Goal: Contribute content

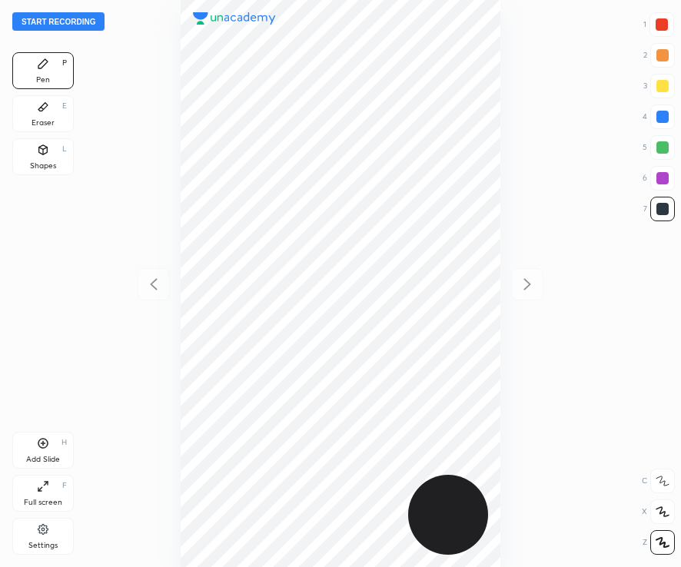
scroll to position [567, 434]
drag, startPoint x: 0, startPoint y: 0, endPoint x: 151, endPoint y: 300, distance: 335.6
click at [151, 300] on div at bounding box center [340, 283] width 435 height 567
click at [668, 24] on div at bounding box center [662, 24] width 25 height 25
click at [85, 25] on button "Start recording" at bounding box center [58, 21] width 92 height 18
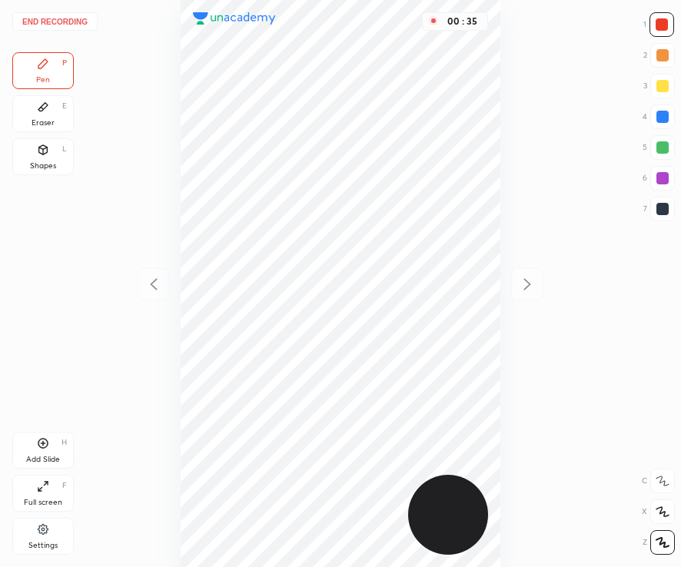
click at [664, 215] on div at bounding box center [663, 209] width 25 height 25
click at [49, 451] on div "Add Slide H" at bounding box center [43, 450] width 62 height 37
click at [663, 23] on div at bounding box center [662, 24] width 12 height 12
click at [39, 156] on div "Shapes L" at bounding box center [43, 156] width 62 height 37
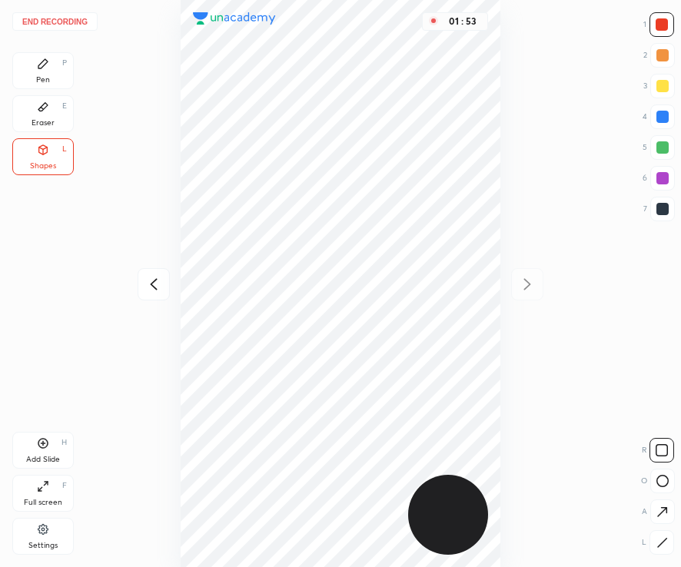
click at [53, 60] on div "Pen P" at bounding box center [43, 70] width 62 height 37
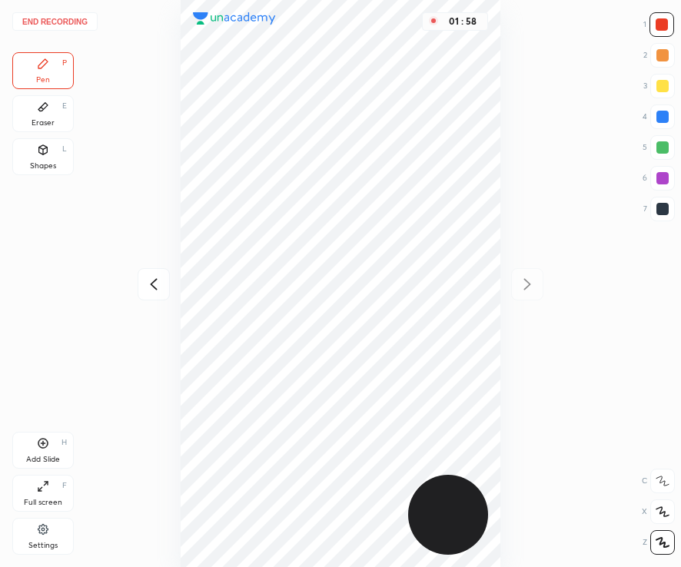
click at [72, 18] on button "End recording" at bounding box center [54, 21] width 85 height 18
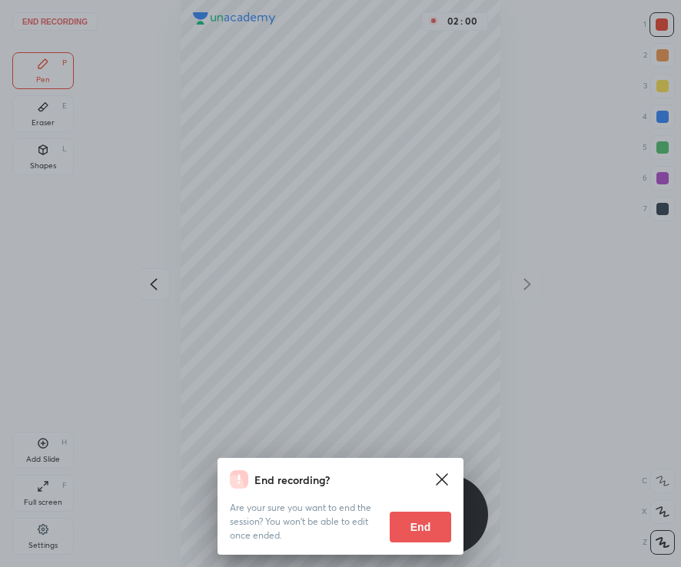
click at [434, 533] on button "End" at bounding box center [421, 527] width 62 height 31
